Goal: Task Accomplishment & Management: Use online tool/utility

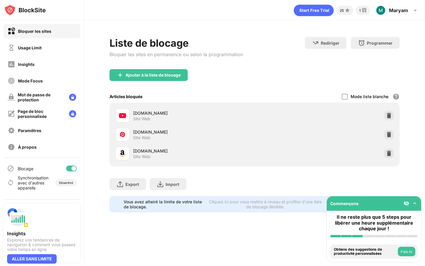
click at [236, 184] on div "Export Exporter des fichiers (pour les sites web uniquement) Import Importer de…" at bounding box center [255, 181] width 290 height 30
click at [388, 136] on img at bounding box center [389, 134] width 6 height 6
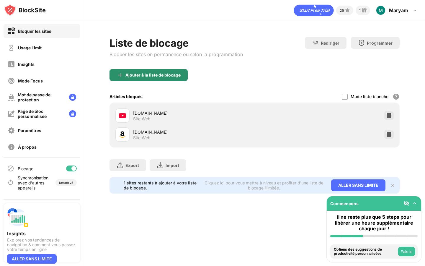
click at [161, 79] on div "Ajouter à la liste de blocage" at bounding box center [149, 75] width 78 height 12
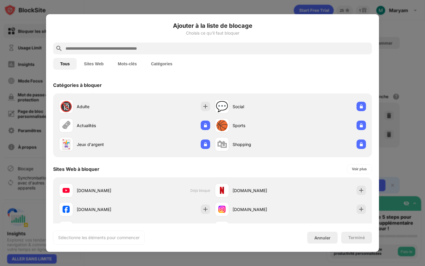
click at [154, 48] on input "text" at bounding box center [217, 48] width 305 height 7
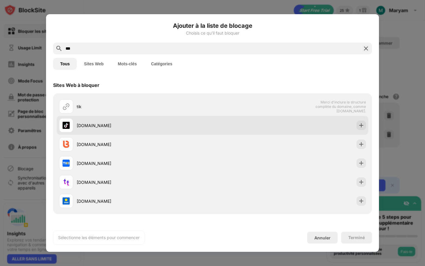
type input "***"
click at [100, 129] on div "[DOMAIN_NAME]" at bounding box center [136, 125] width 154 height 14
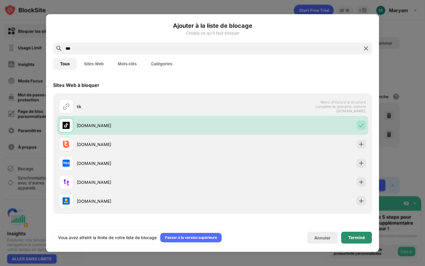
click at [361, 239] on div "Terminé" at bounding box center [356, 237] width 17 height 5
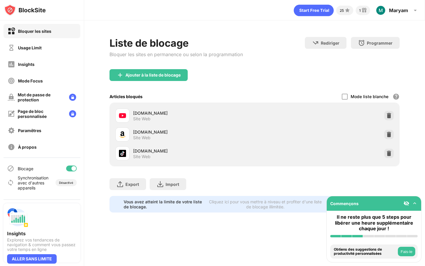
click at [311, 79] on div "Ajouter à la liste de blocage" at bounding box center [255, 79] width 290 height 21
